Goal: Transaction & Acquisition: Purchase product/service

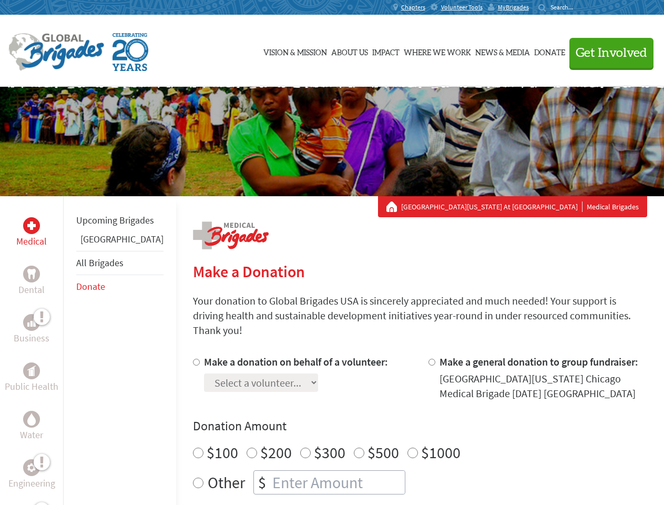
click at [581, 7] on div "Search for:" at bounding box center [560, 7] width 42 height 8
click at [607, 53] on span "Get Involved" at bounding box center [612, 53] width 72 height 13
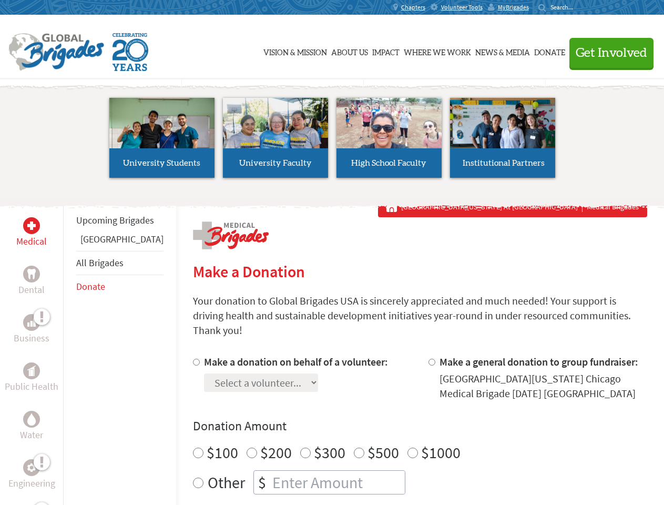
click at [69, 350] on div "Upcoming Brigades Panama All Brigades Donate" at bounding box center [119, 448] width 113 height 505
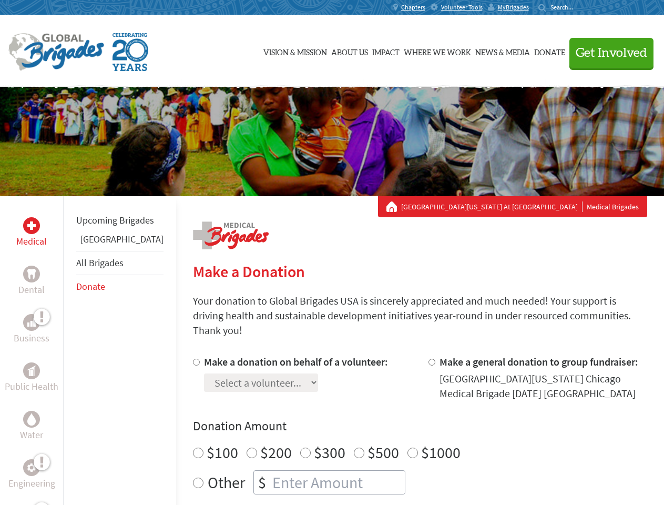
click at [402, 422] on div "Donation Amount $100 $200 $300 $500 $1000 Other $" at bounding box center [420, 456] width 455 height 77
click at [193, 359] on input "Make a donation on behalf of a volunteer:" at bounding box center [196, 362] width 7 height 7
radio input "true"
click at [429, 359] on input "Make a general donation to group fundraiser:" at bounding box center [432, 362] width 7 height 7
radio input "true"
